Goal: Task Accomplishment & Management: Manage account settings

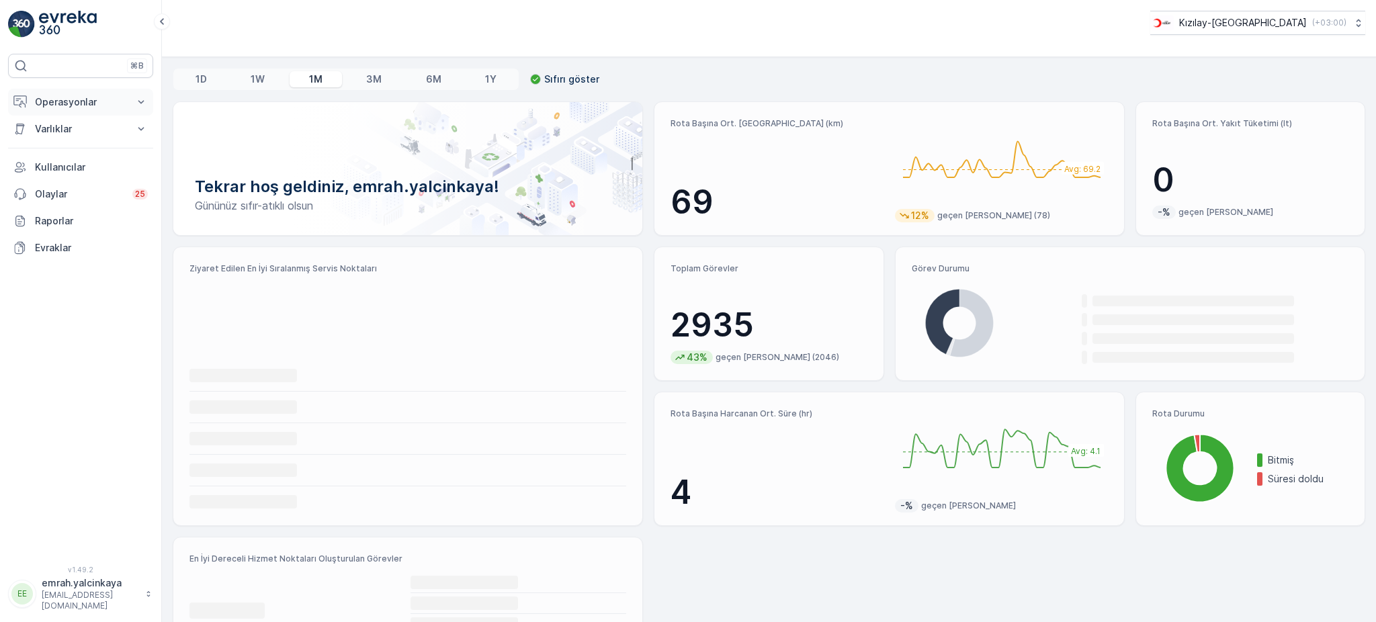
click at [44, 99] on p "Operasyonlar" at bounding box center [80, 101] width 91 height 13
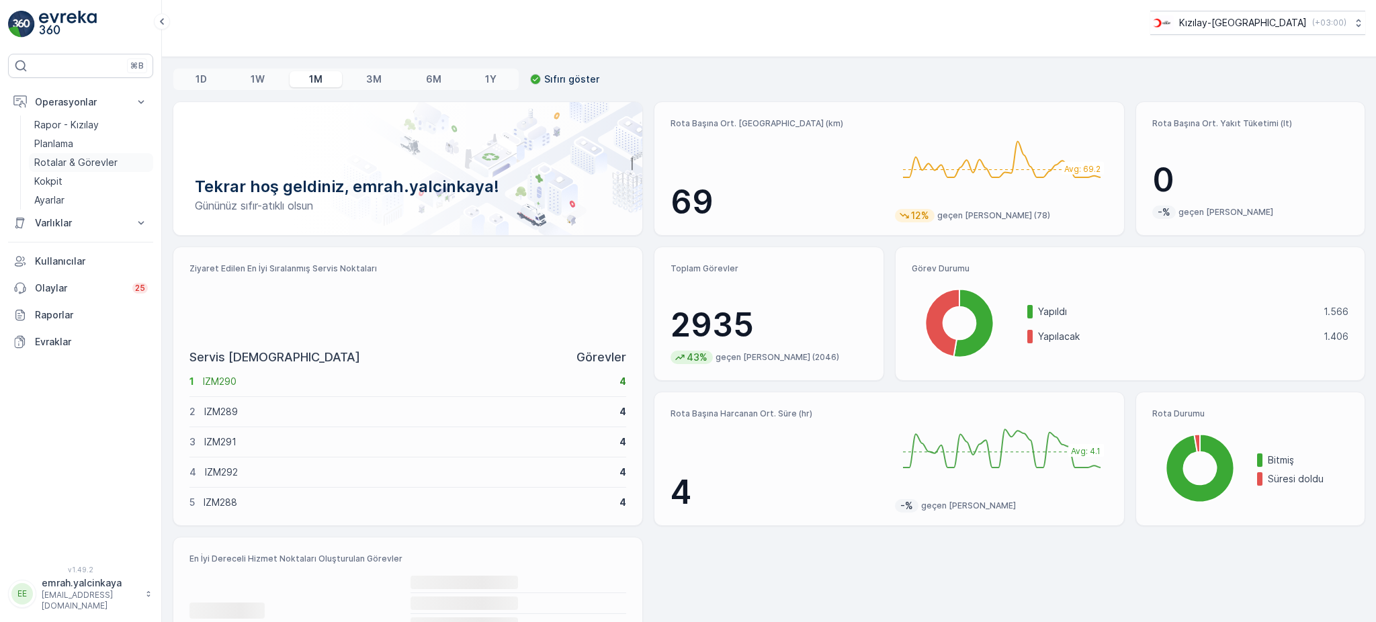
click at [98, 165] on p "Rotalar & Görevler" at bounding box center [75, 162] width 83 height 13
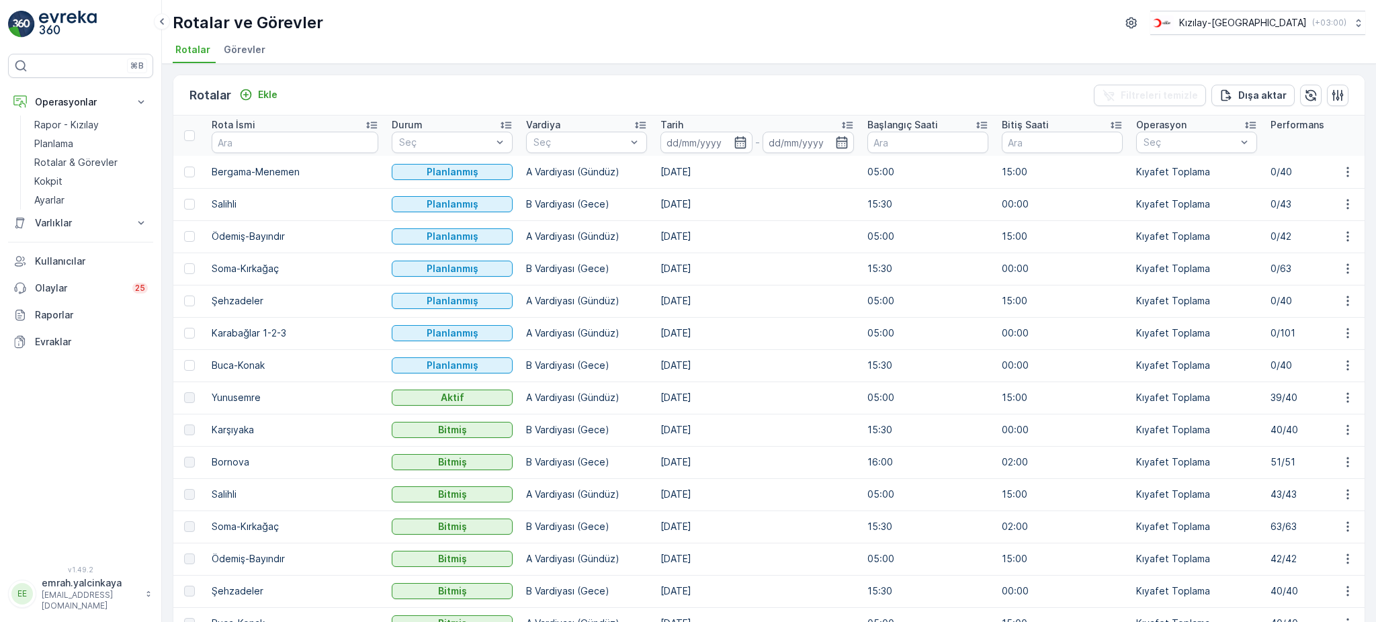
click at [1263, 398] on td "39/40" at bounding box center [1330, 398] width 134 height 32
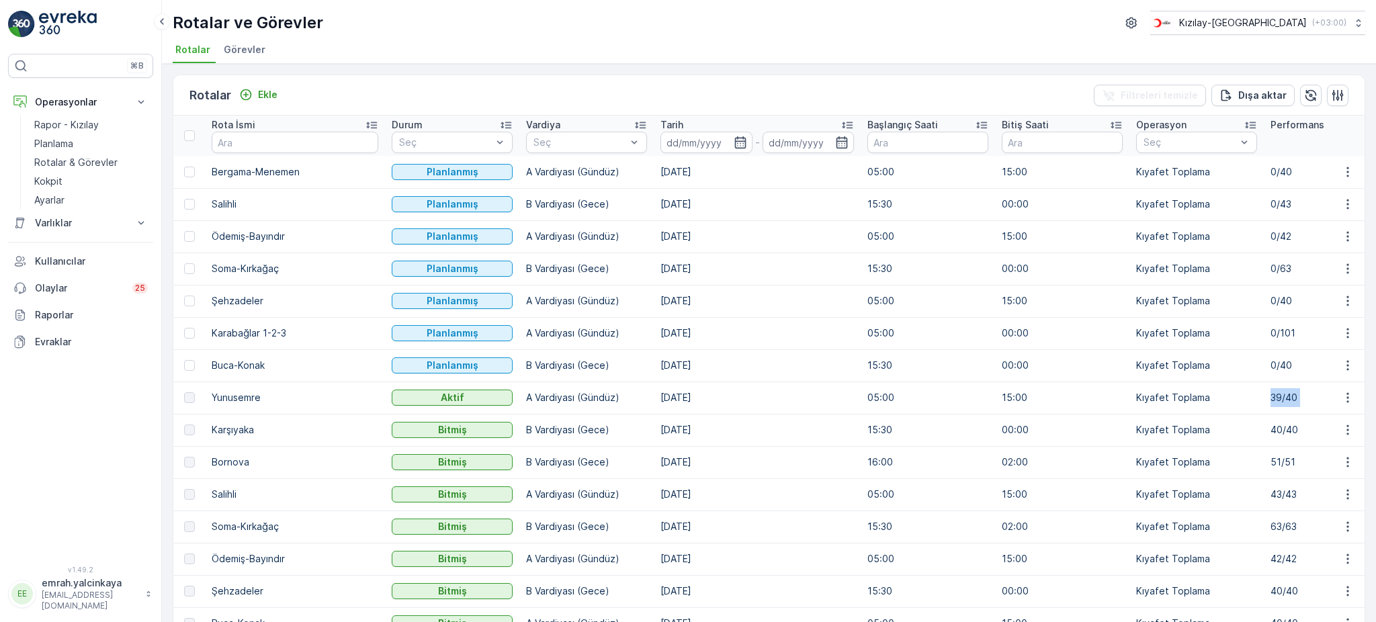
click at [1263, 398] on td "39/40" at bounding box center [1330, 398] width 134 height 32
drag, startPoint x: 1227, startPoint y: 398, endPoint x: 1178, endPoint y: 385, distance: 50.7
click at [1263, 398] on td "39/40" at bounding box center [1330, 398] width 134 height 32
click at [1188, 396] on td "Kıyafet Toplama" at bounding box center [1196, 398] width 134 height 32
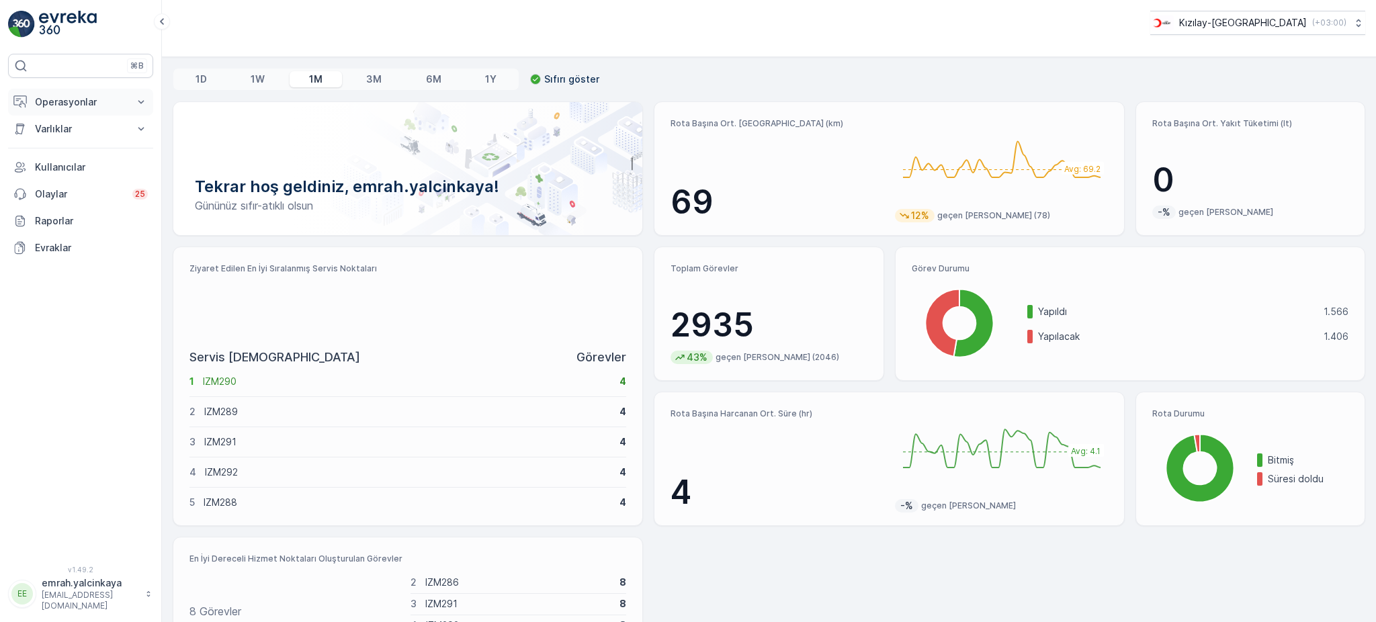
click at [61, 100] on p "Operasyonlar" at bounding box center [80, 101] width 91 height 13
click at [57, 138] on p "Planlama" at bounding box center [53, 143] width 39 height 13
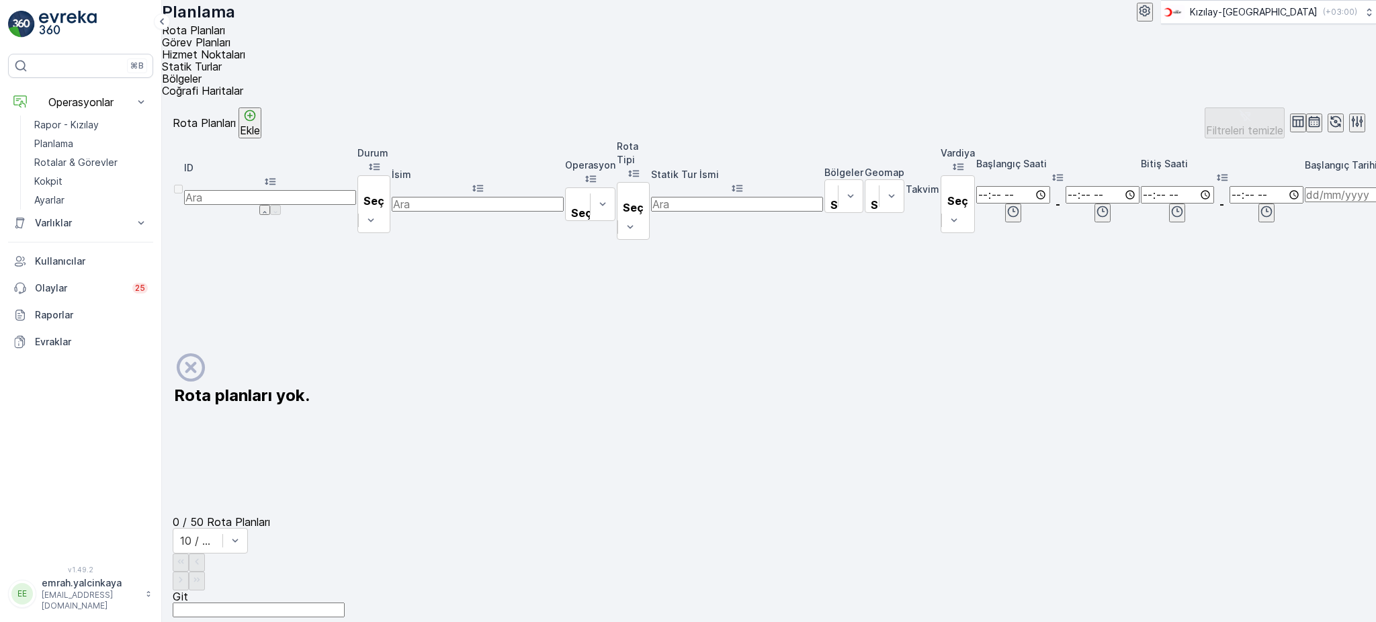
click at [245, 48] on span "Hizmet Noktaları" at bounding box center [203, 54] width 83 height 13
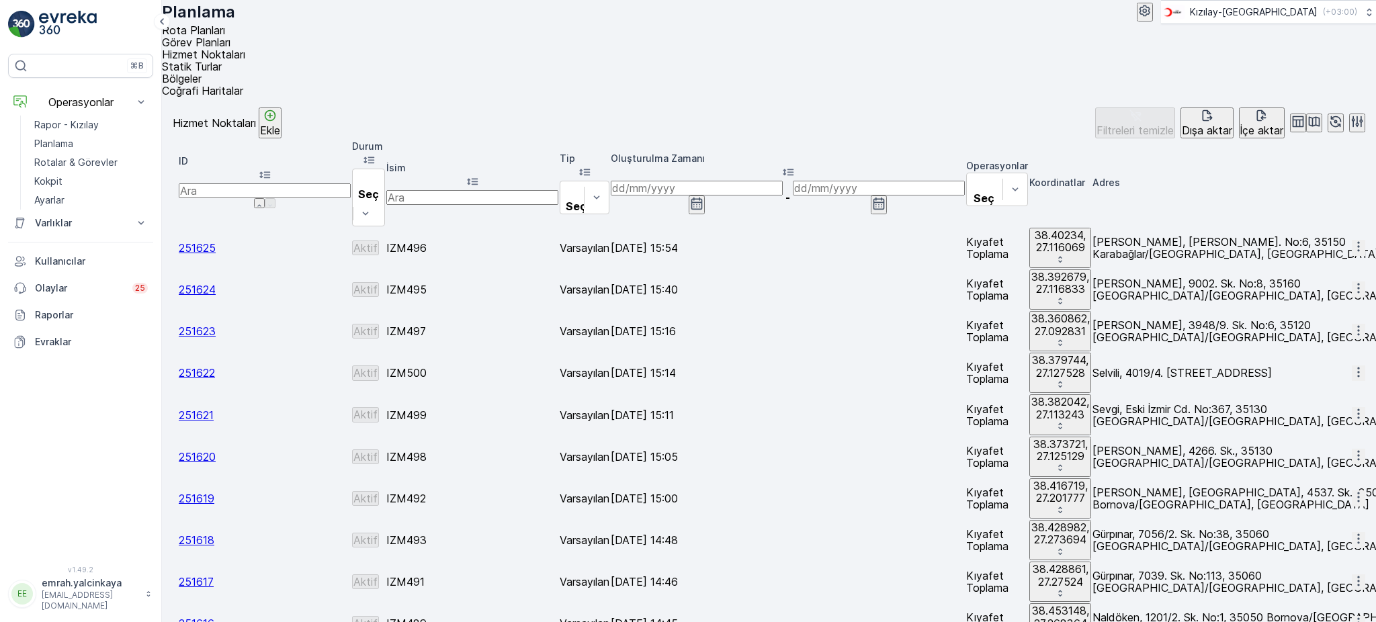
click at [499, 190] on input "text" at bounding box center [472, 197] width 172 height 15
type input "219"
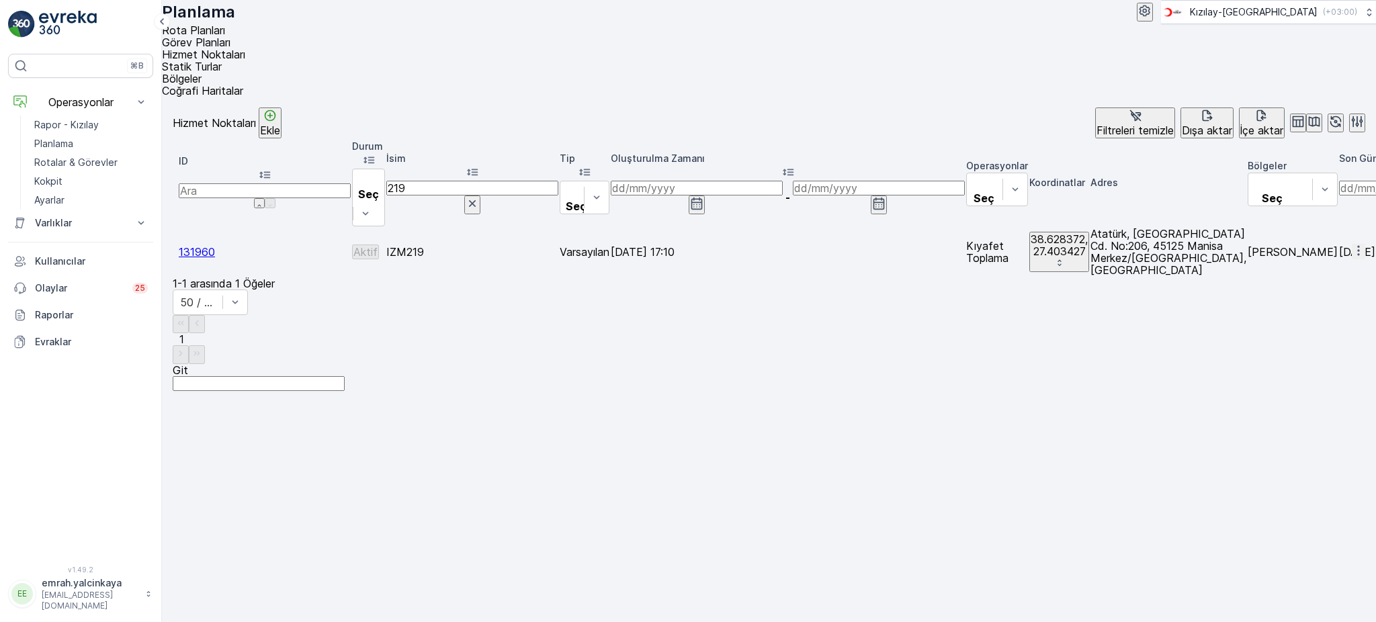
click at [1351, 244] on icon "button" at bounding box center [1357, 250] width 13 height 13
click at [1357, 207] on span "Servis Noktasını Düzenle" at bounding box center [1320, 213] width 111 height 13
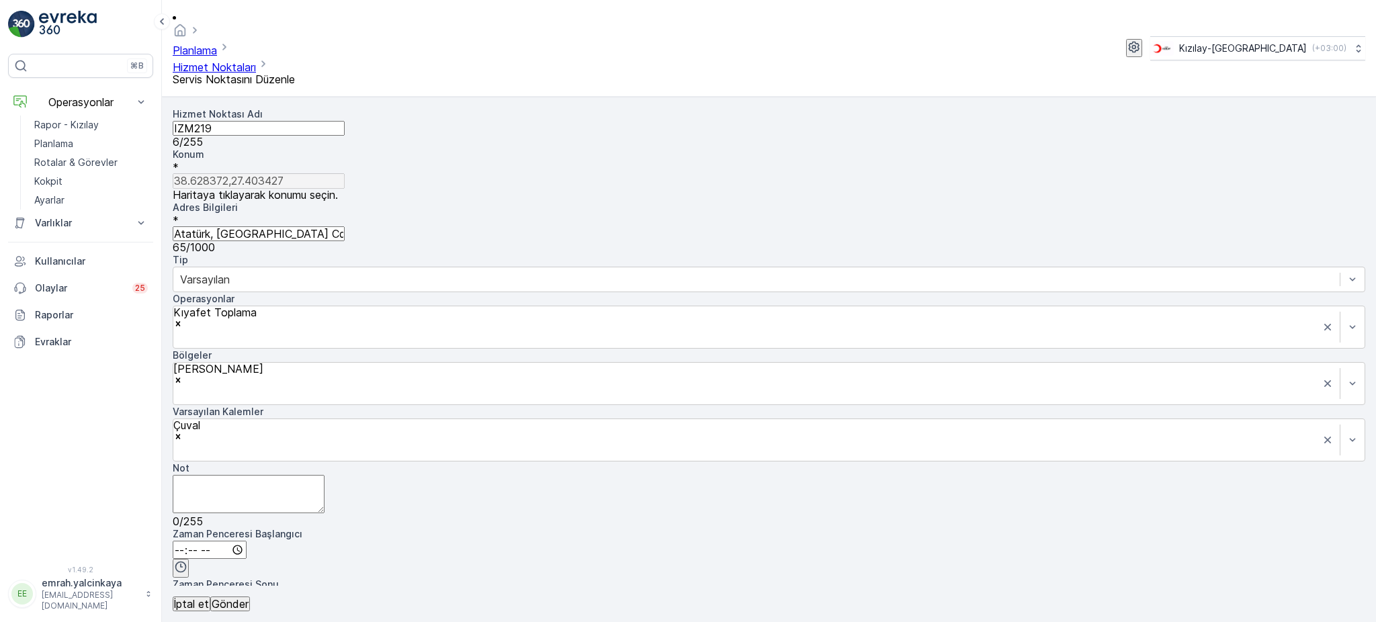
click at [345, 226] on Bilgileri "Atatürk, [GEOGRAPHIC_DATA] Cd. No:206, 45125 Manisa Merkez/[GEOGRAPHIC_DATA], […" at bounding box center [259, 233] width 172 height 15
drag, startPoint x: 1116, startPoint y: 275, endPoint x: 1143, endPoint y: 306, distance: 40.9
drag, startPoint x: 1045, startPoint y: 439, endPoint x: 1118, endPoint y: 455, distance: 74.3
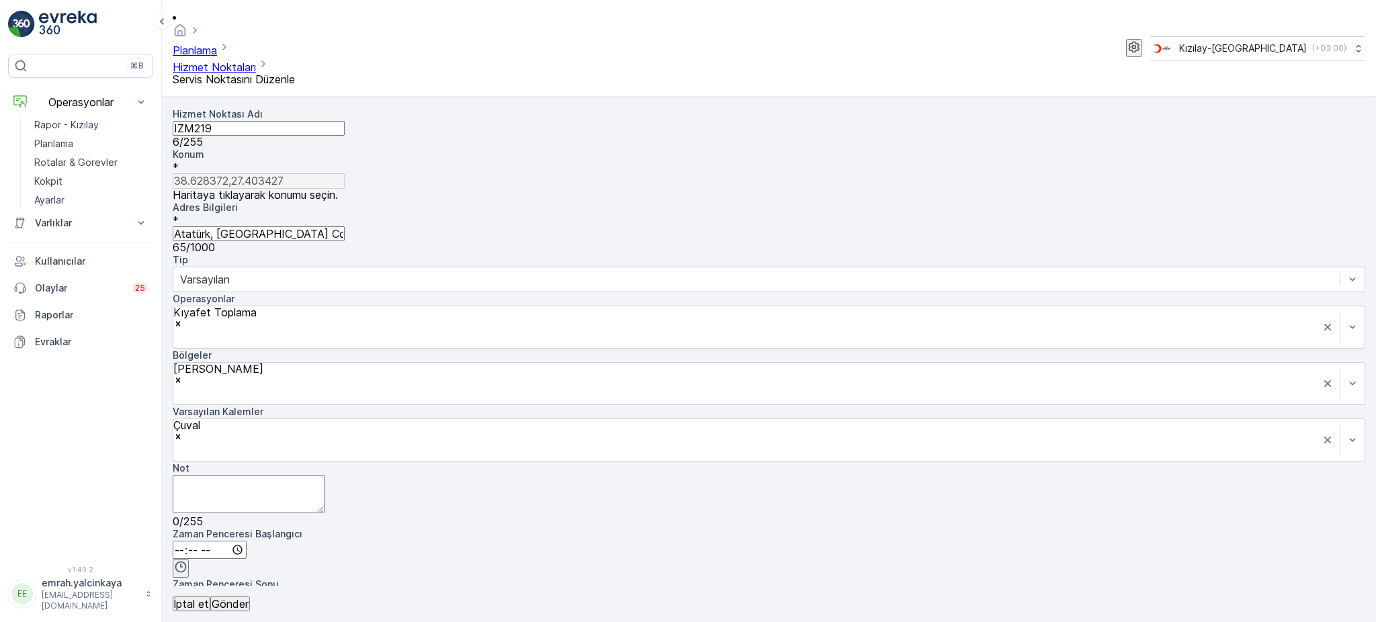
drag, startPoint x: 1196, startPoint y: 329, endPoint x: 1199, endPoint y: 194, distance: 135.0
drag, startPoint x: 1157, startPoint y: 418, endPoint x: 1006, endPoint y: 214, distance: 253.9
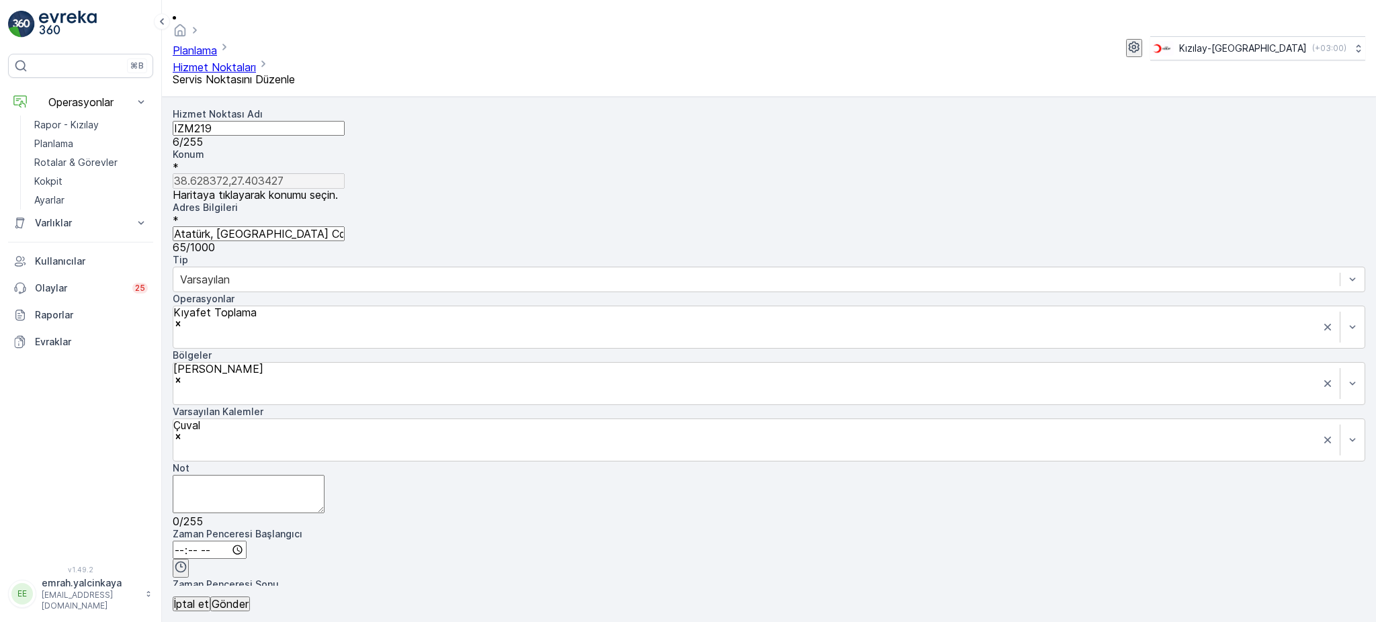
type input "4949"
drag, startPoint x: 917, startPoint y: 107, endPoint x: 926, endPoint y: 107, distance: 9.4
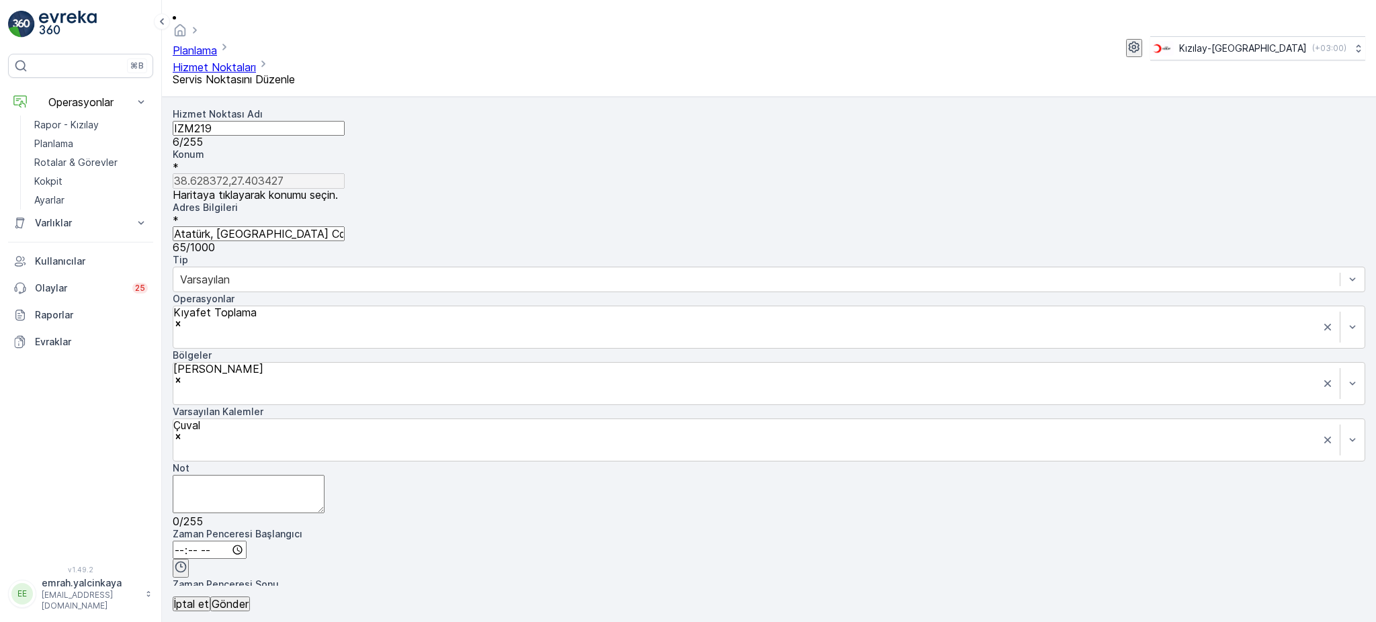
type input "4928 SOKAK"
type input "38.6246265,27.4041086"
drag, startPoint x: 1023, startPoint y: 209, endPoint x: 1006, endPoint y: 337, distance: 129.5
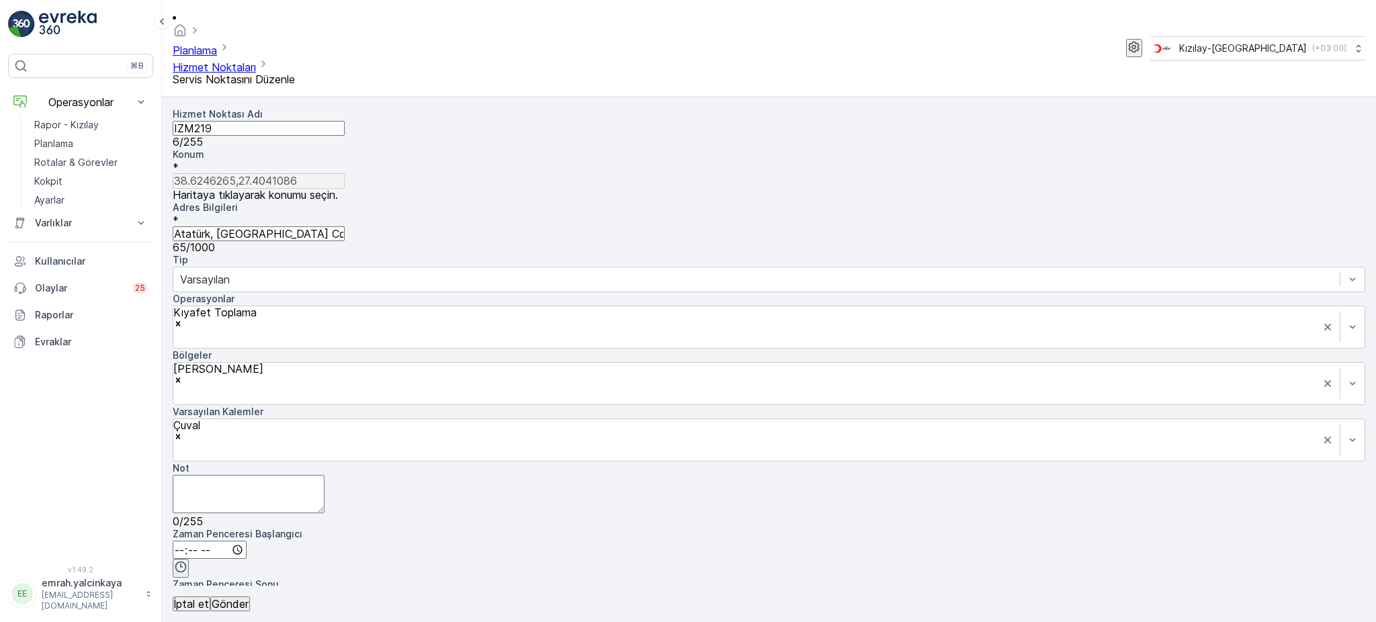
type input "38.6250960217188,27.404293496389027"
type Bilgileri "Fatih, 4928. Sk. No:5, 45030 Manisa Merkez/[GEOGRAPHIC_DATA], [GEOGRAPHIC_DATA]"
drag, startPoint x: 1100, startPoint y: 308, endPoint x: 1065, endPoint y: 344, distance: 50.3
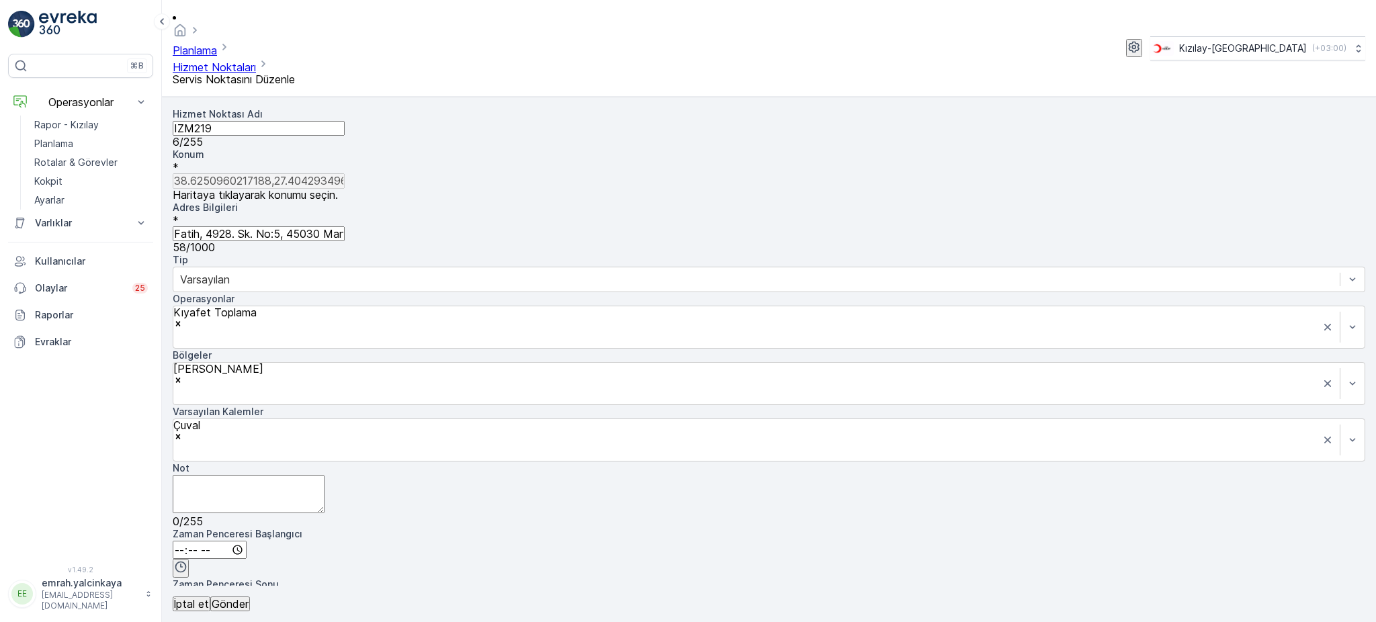
click at [345, 226] on Bilgileri "Fatih, 4928. Sk. No:5, 45030 Manisa Merkez/[GEOGRAPHIC_DATA], [GEOGRAPHIC_DATA]" at bounding box center [259, 233] width 172 height 15
click at [249, 598] on p "Gönder" at bounding box center [230, 604] width 37 height 12
